Goal: Task Accomplishment & Management: Manage account settings

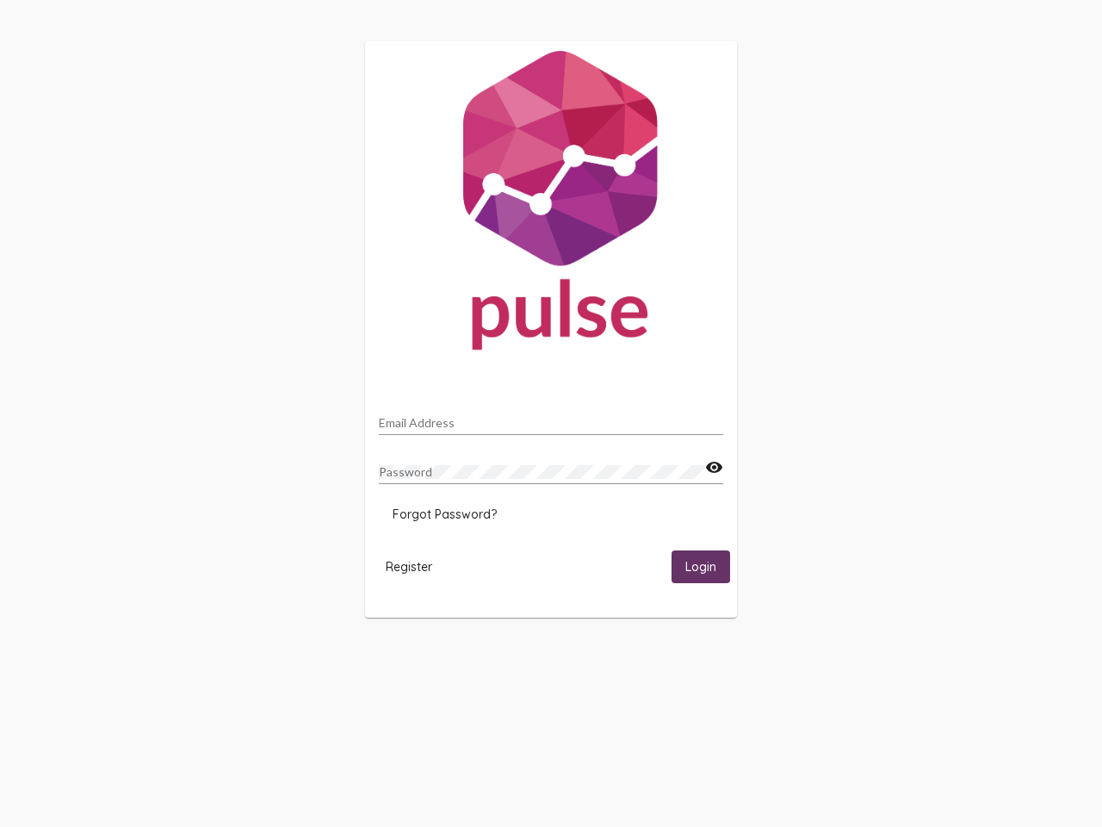
click at [551, 418] on input "Email Address" at bounding box center [551, 423] width 345 height 14
click at [714, 468] on mat-icon "visibility" at bounding box center [714, 467] width 18 height 21
click at [444, 514] on span "Forgot Password?" at bounding box center [445, 514] width 104 height 16
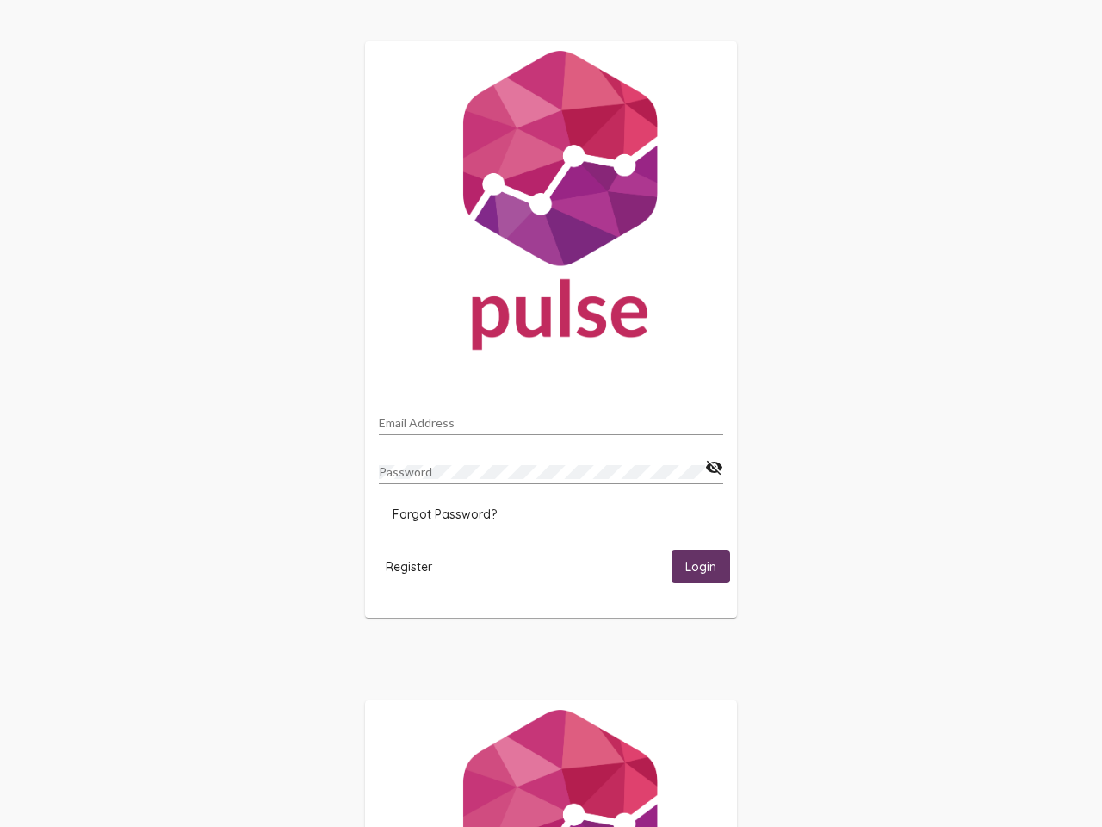
click at [409, 566] on span "Register" at bounding box center [409, 567] width 47 height 16
click at [701, 566] on span "Login" at bounding box center [701, 568] width 31 height 16
